Goal: Check status: Check status

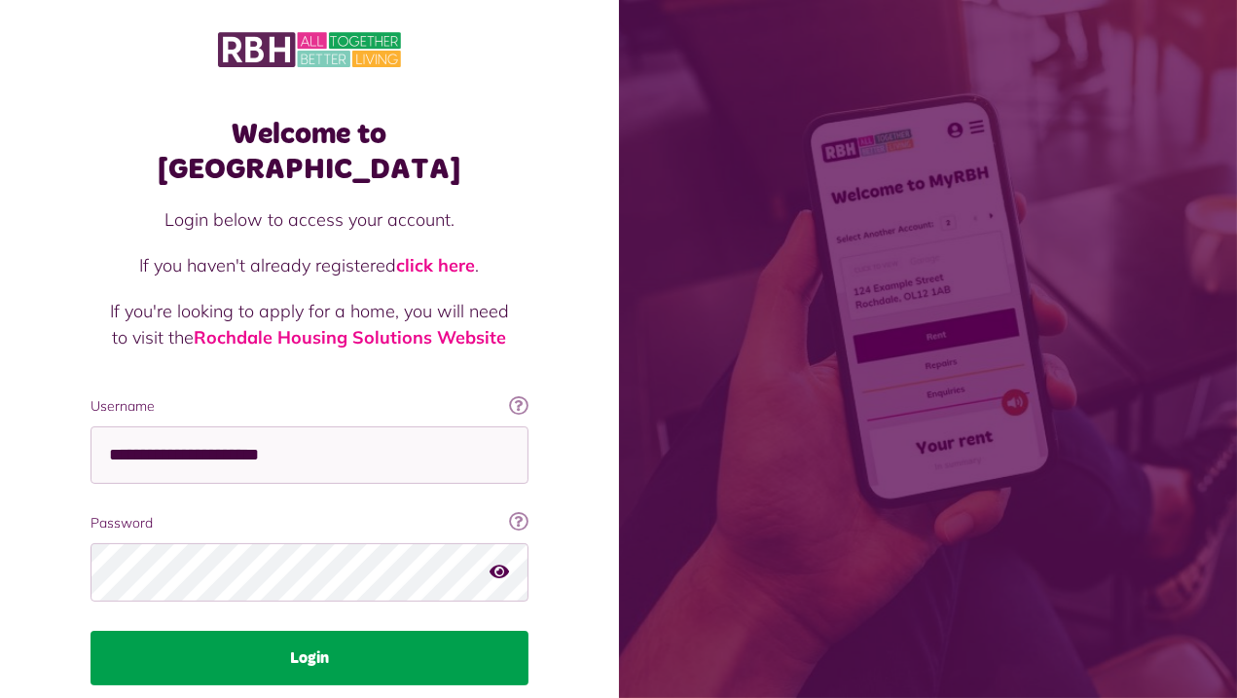
click at [305, 630] on button "Login" at bounding box center [309, 657] width 438 height 54
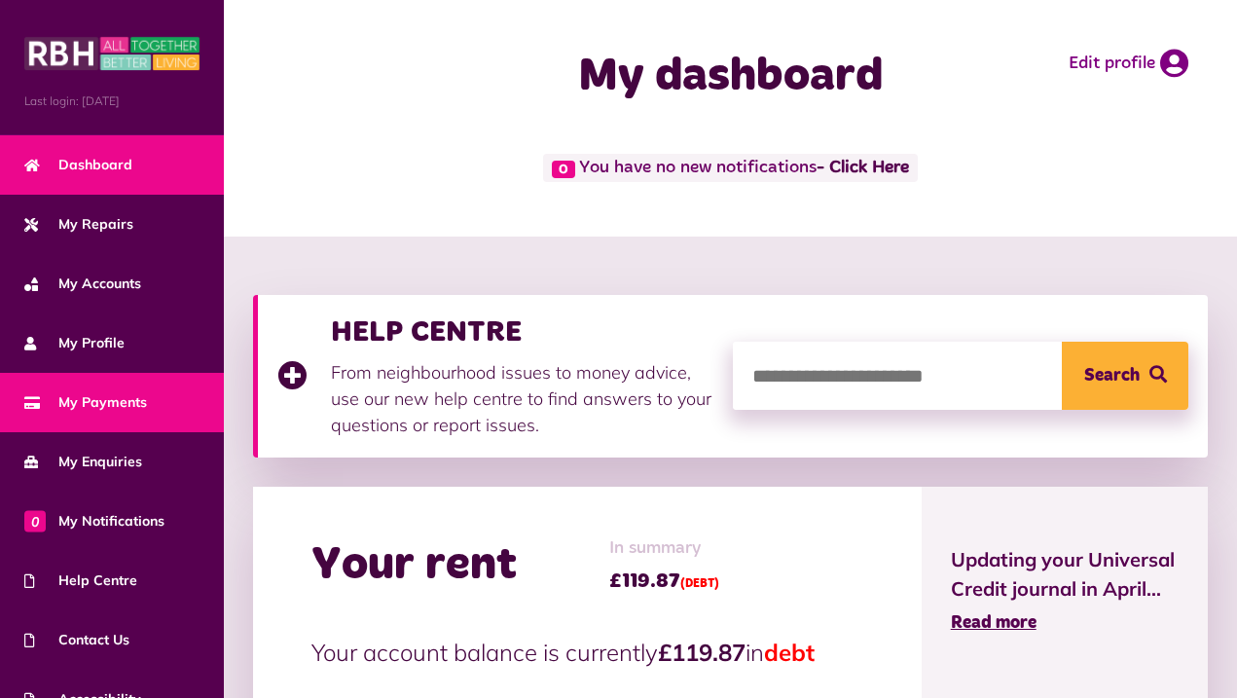
scroll to position [411, 0]
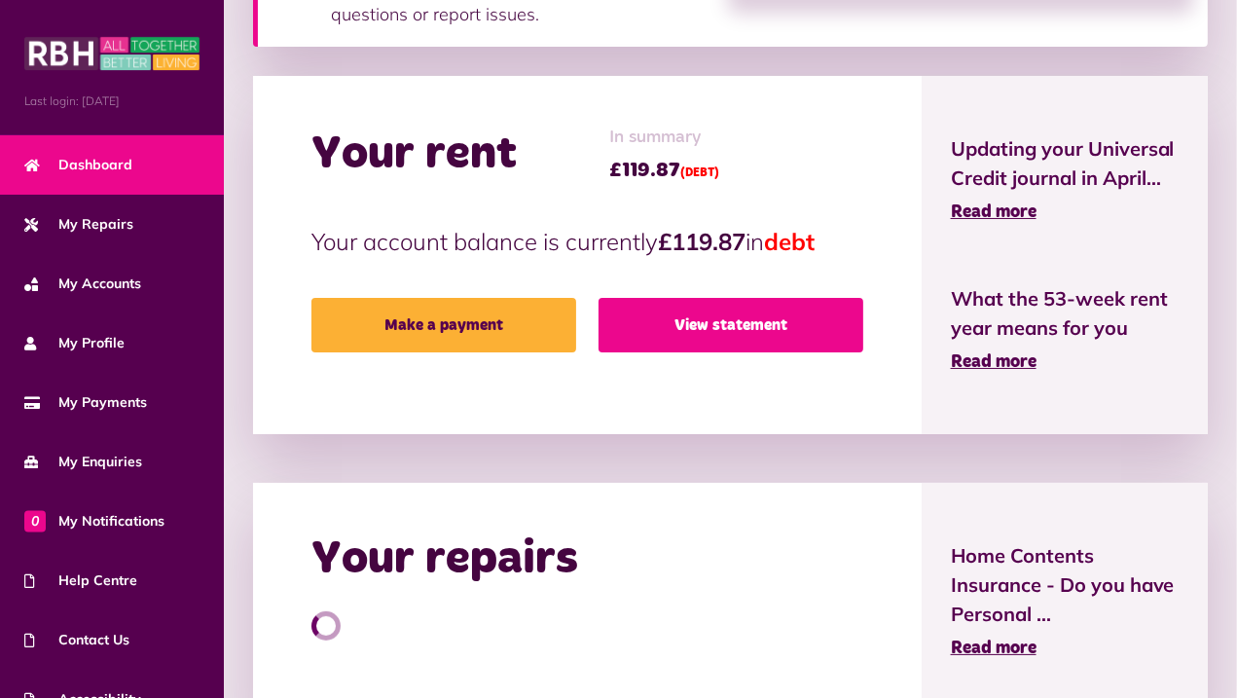
click at [756, 324] on link "View statement" at bounding box center [730, 325] width 265 height 54
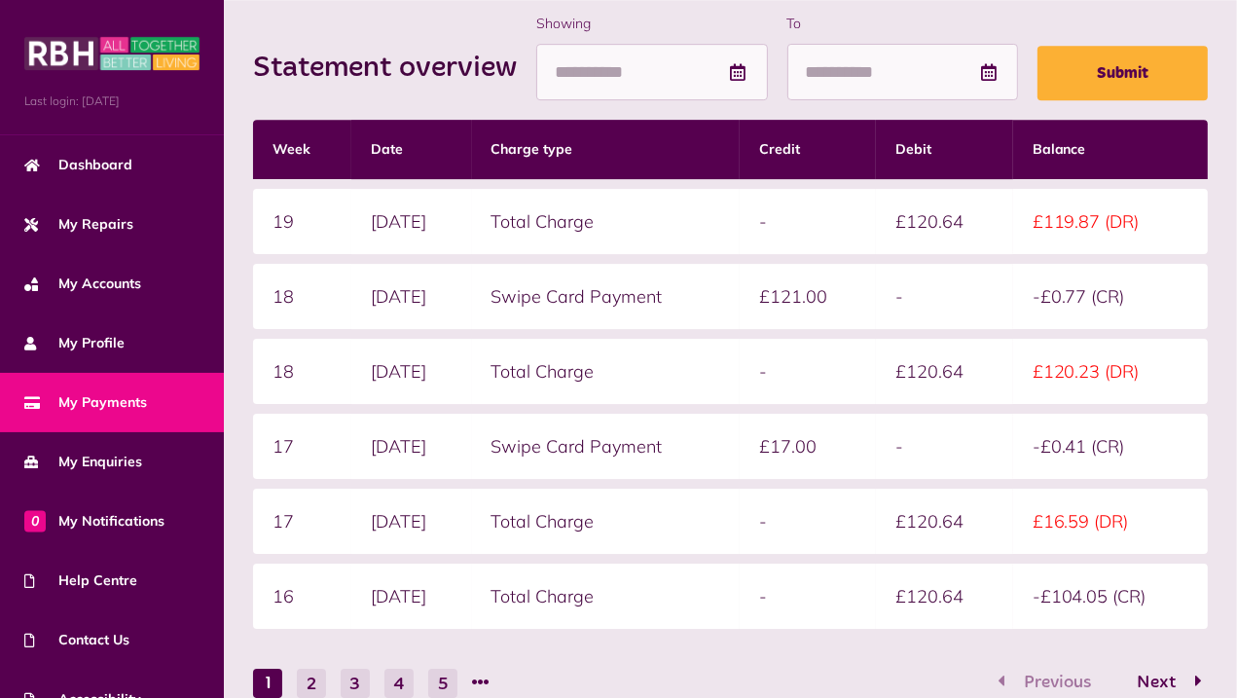
scroll to position [307, 0]
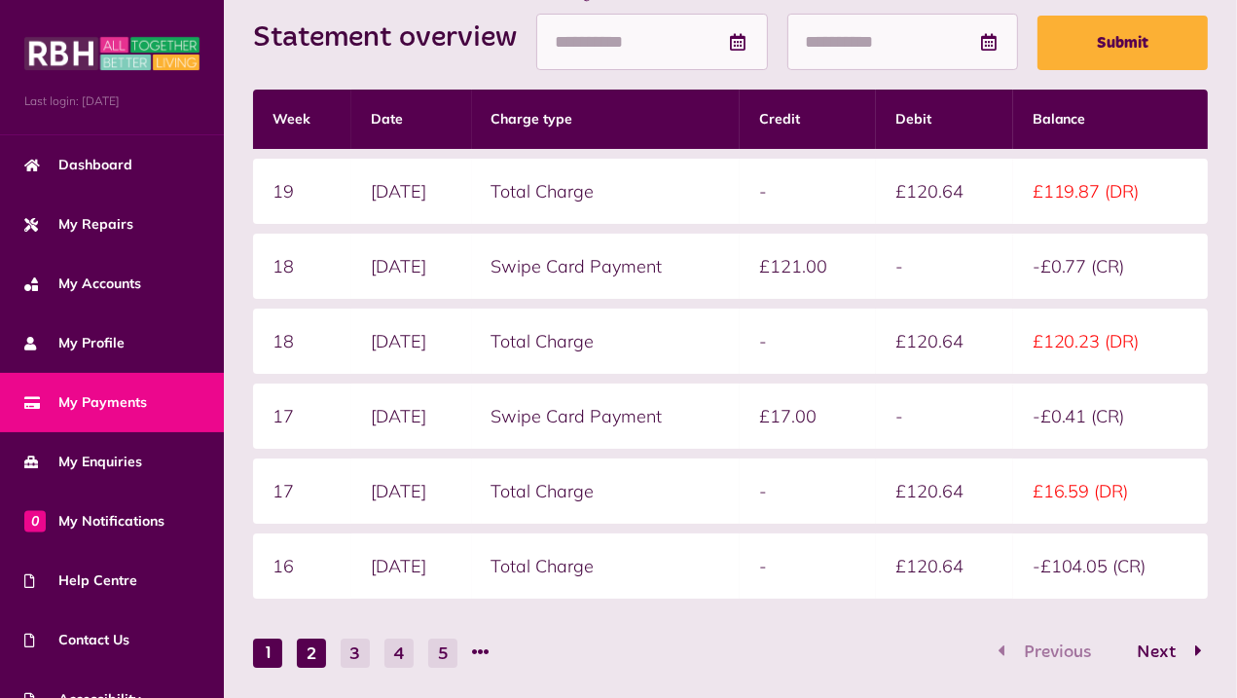
click at [305, 652] on button "2" at bounding box center [311, 652] width 29 height 29
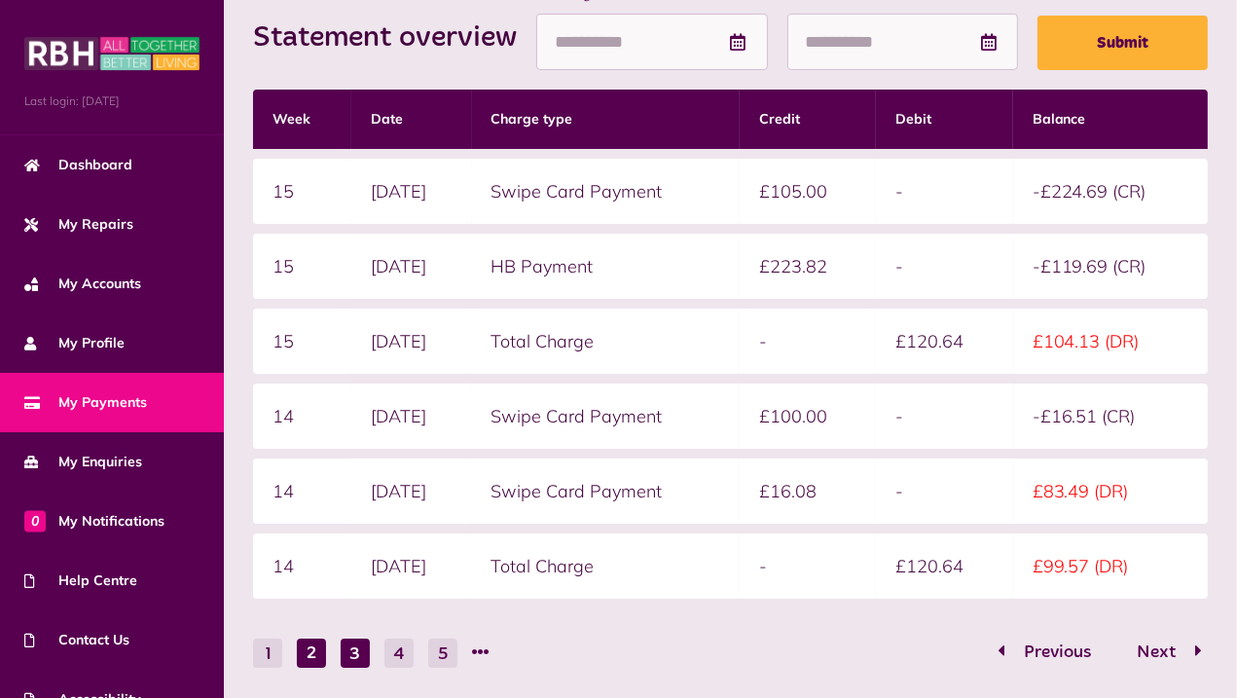
click at [348, 648] on button "3" at bounding box center [355, 652] width 29 height 29
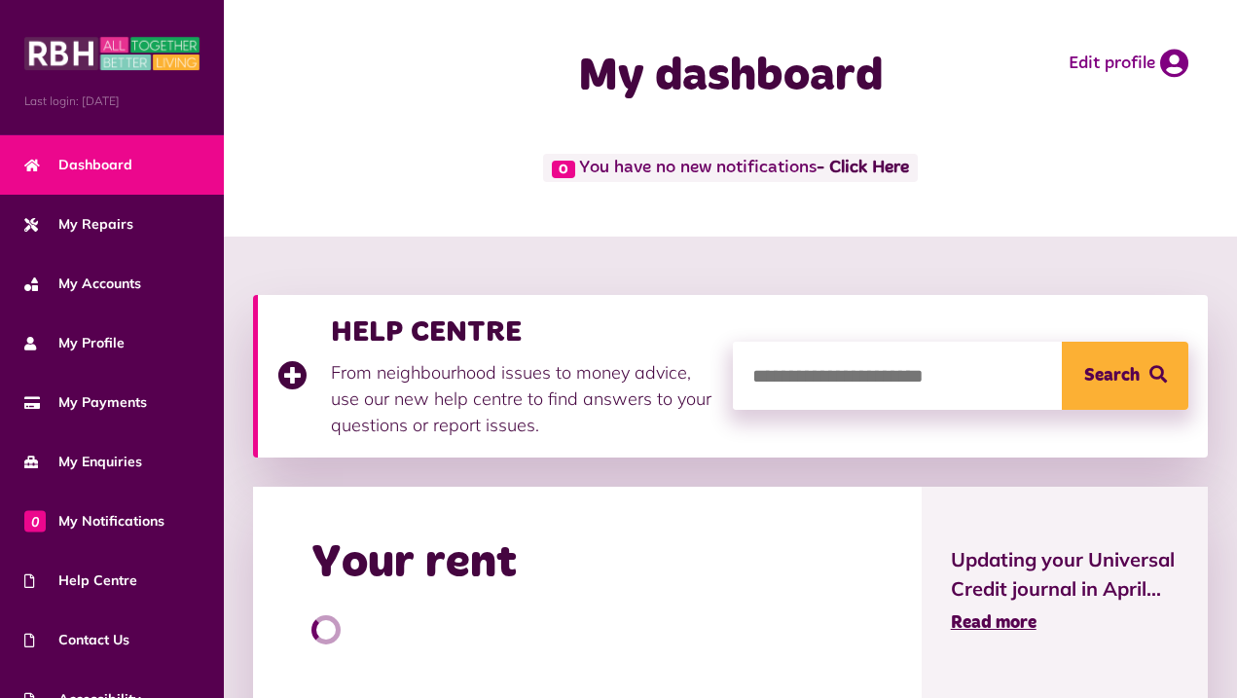
scroll to position [411, 0]
